Goal: Information Seeking & Learning: Learn about a topic

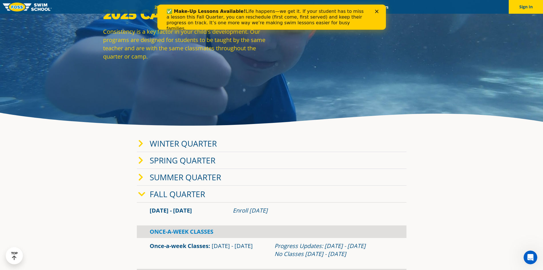
click at [159, 193] on link "Fall Quarter" at bounding box center [177, 194] width 55 height 11
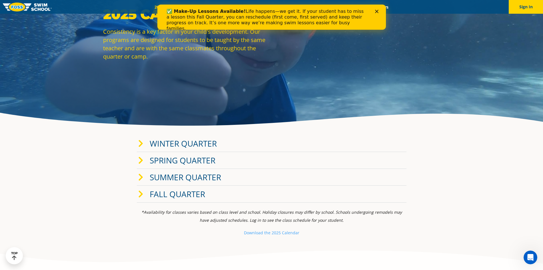
click at [159, 193] on link "Fall Quarter" at bounding box center [177, 194] width 55 height 11
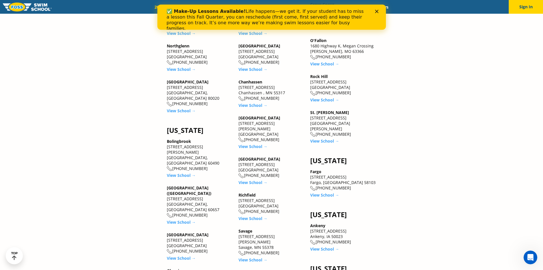
scroll to position [628, 0]
click at [178, 255] on link "View School →" at bounding box center [181, 257] width 29 height 5
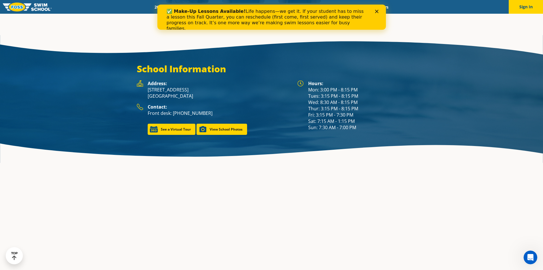
scroll to position [831, 0]
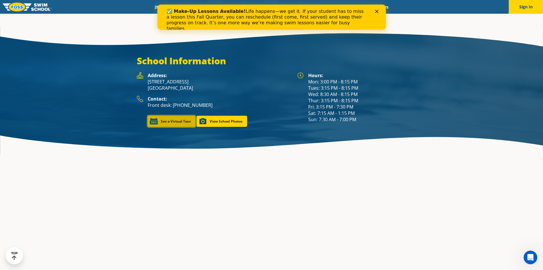
click at [179, 116] on link "See a Virtual Tour" at bounding box center [172, 121] width 48 height 11
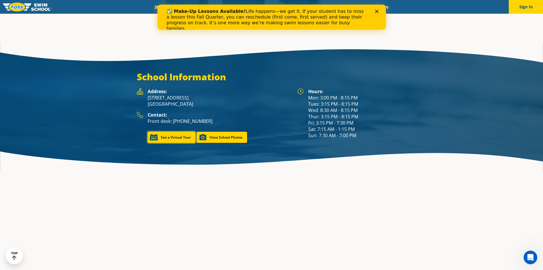
scroll to position [839, 0]
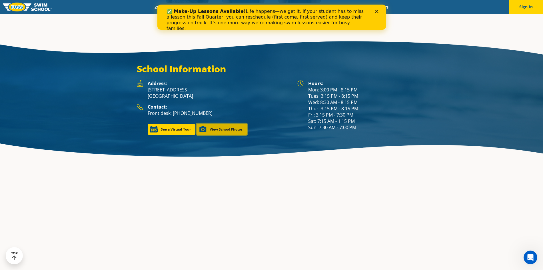
click at [219, 124] on link "View School Photos" at bounding box center [222, 129] width 51 height 11
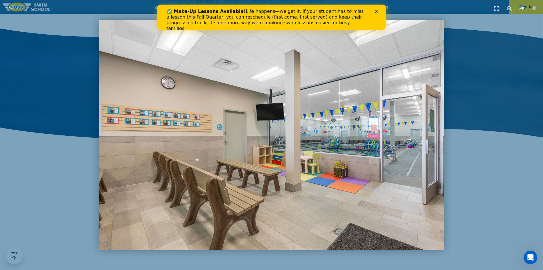
scroll to position [831, 0]
